Goal: Information Seeking & Learning: Learn about a topic

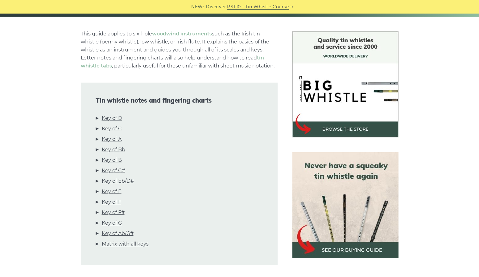
scroll to position [154, 0]
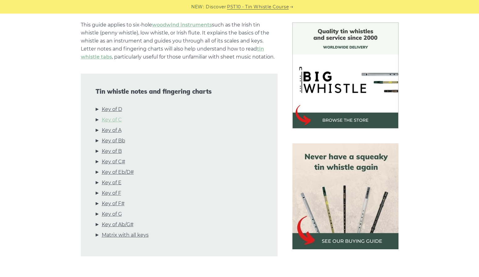
click at [122, 118] on link "Key of C" at bounding box center [112, 120] width 20 height 8
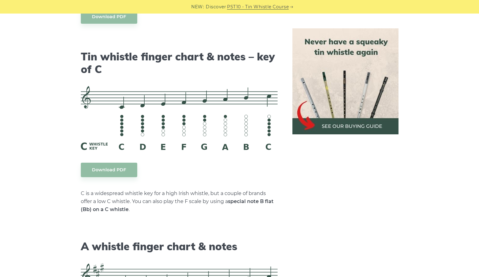
scroll to position [1546, 0]
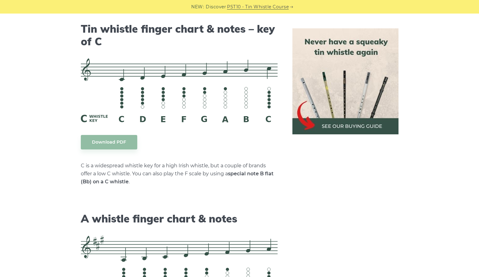
click at [358, 123] on img at bounding box center [346, 81] width 106 height 106
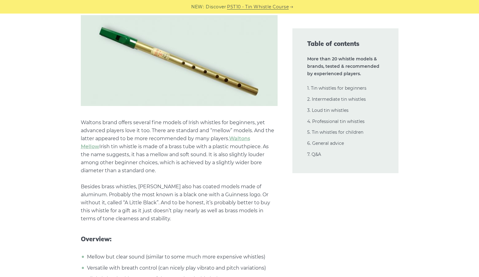
scroll to position [1049, 0]
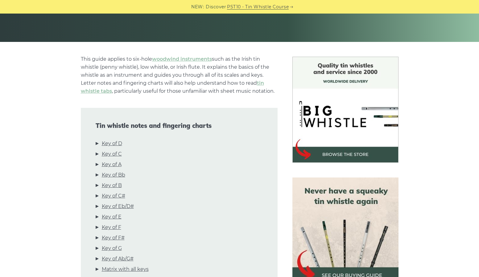
scroll to position [154, 0]
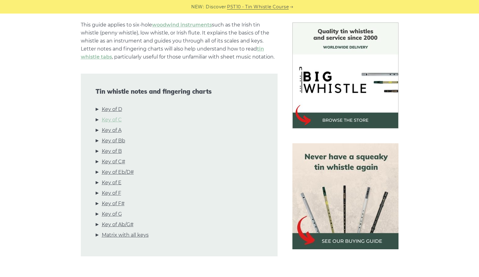
click at [111, 119] on link "Key of C" at bounding box center [112, 120] width 20 height 8
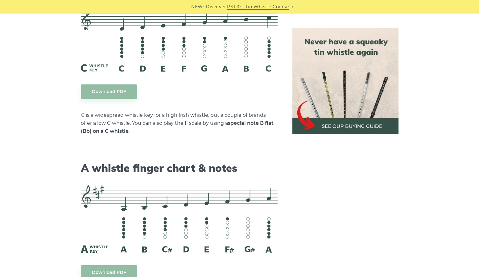
scroll to position [1577, 0]
